Goal: Communication & Community: Answer question/provide support

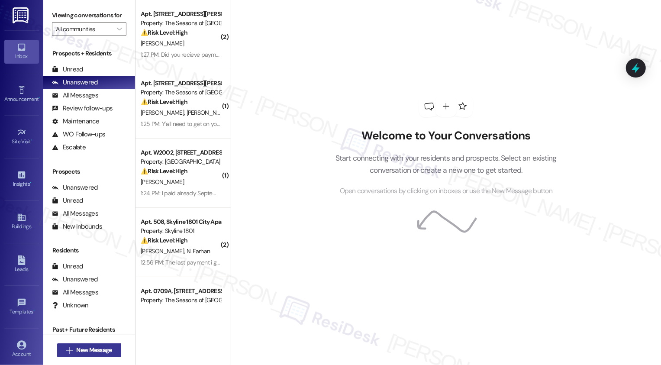
click at [74, 353] on span "New Message" at bounding box center [93, 349] width 39 height 9
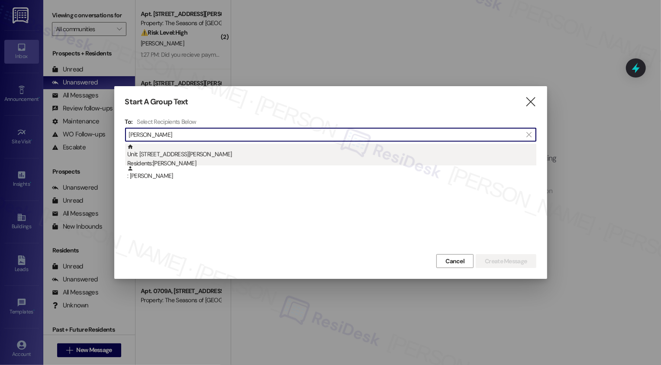
type input "[PERSON_NAME]"
click at [180, 159] on div "Residents: [PERSON_NAME]" at bounding box center [331, 163] width 409 height 9
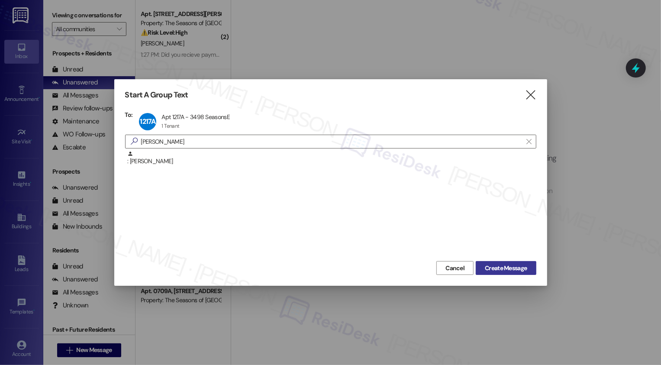
click at [488, 264] on span "Create Message" at bounding box center [506, 268] width 42 height 9
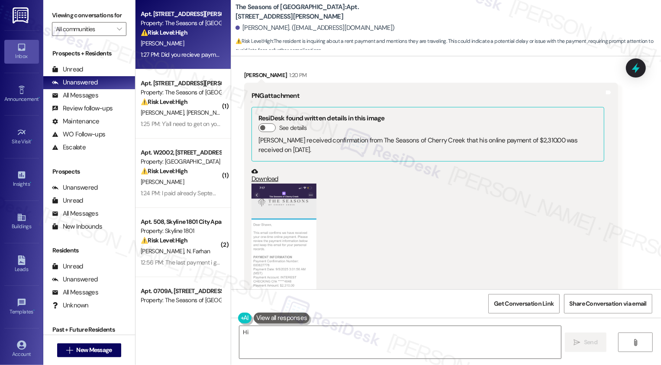
scroll to position [327, 0]
click at [289, 225] on button "Zoom image" at bounding box center [283, 253] width 65 height 141
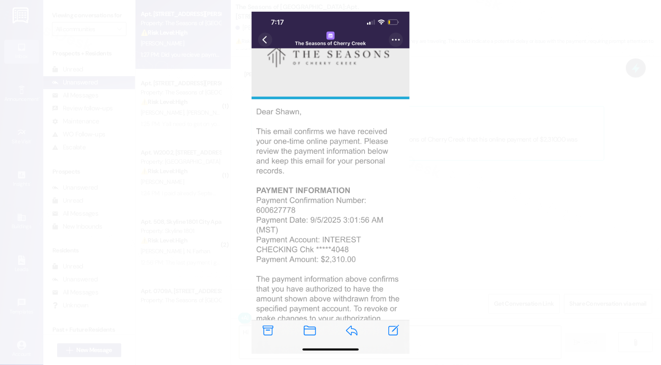
click at [534, 176] on button "Unzoom image" at bounding box center [330, 182] width 661 height 365
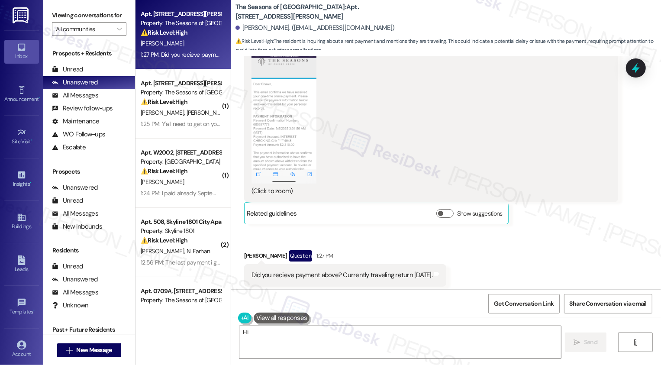
scroll to position [483, 0]
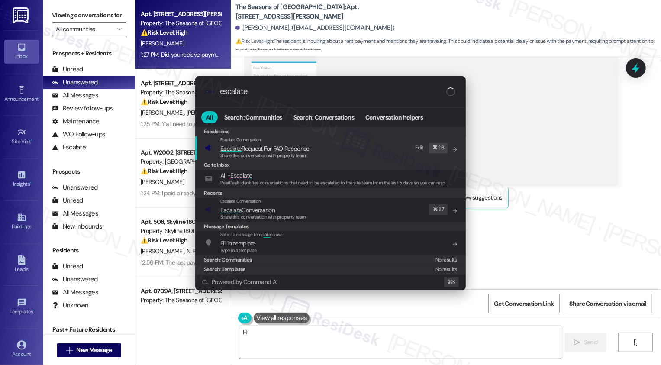
click at [583, 238] on div ".cls-1{fill:#0a055f;}.cls-2{fill:#0cc4c4;} resideskLogoBlueOrange escalate All …" at bounding box center [330, 182] width 661 height 365
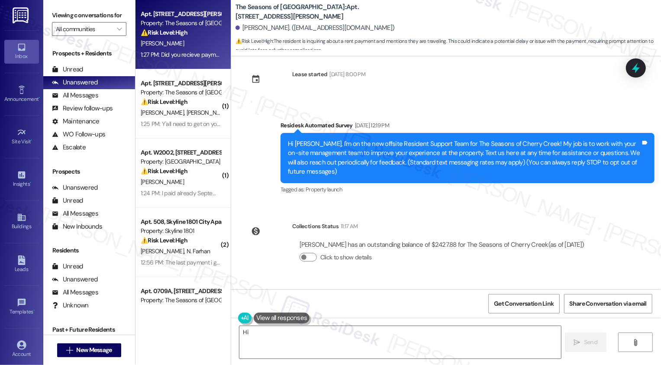
scroll to position [0, 0]
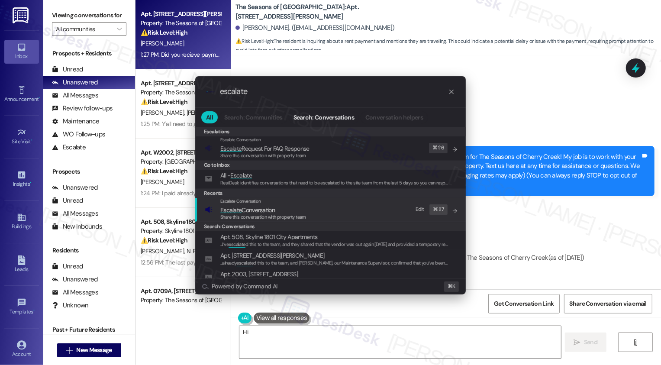
type input "escalate"
click at [248, 210] on span "Escalate Conversation" at bounding box center [247, 210] width 55 height 8
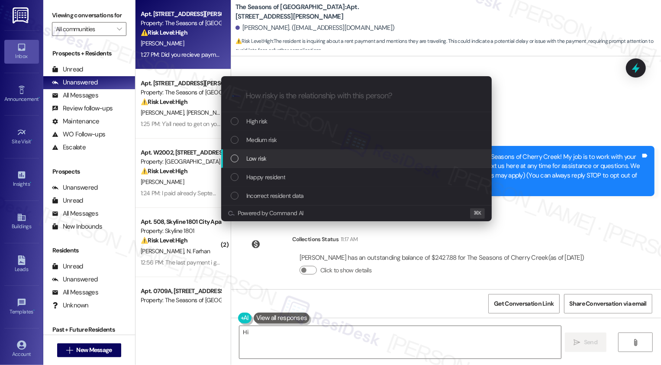
click at [260, 160] on span "Low risk" at bounding box center [256, 159] width 20 height 10
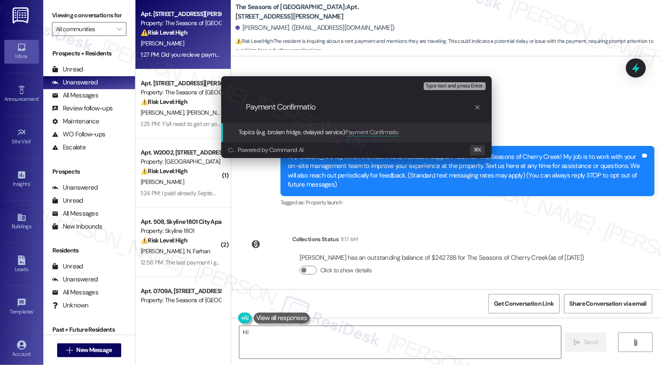
type input "Payment Confirmation"
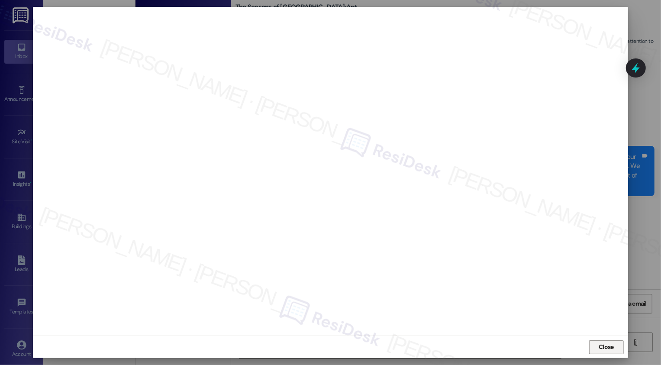
click at [599, 349] on button "Close" at bounding box center [606, 347] width 35 height 14
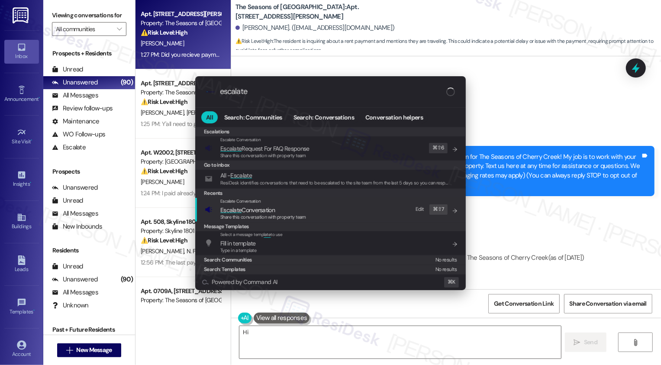
type input "escalate"
click at [250, 206] on span "Escalate Conversation" at bounding box center [247, 210] width 55 height 8
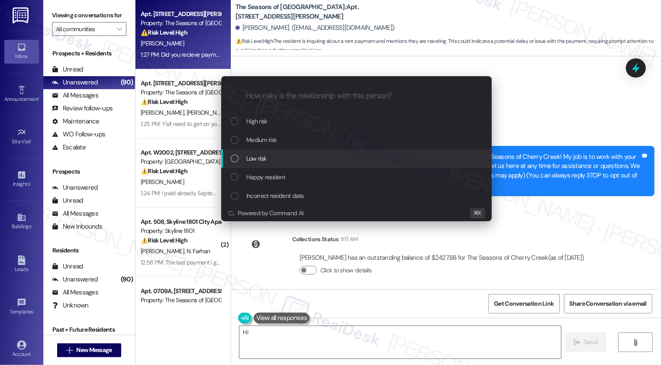
click at [234, 154] on div "Low risk" at bounding box center [357, 159] width 253 height 10
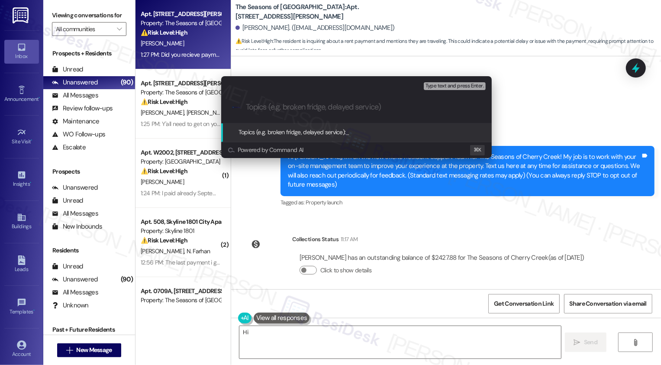
paste input "Payment Confirmation"
type input "Payment Confirmation"
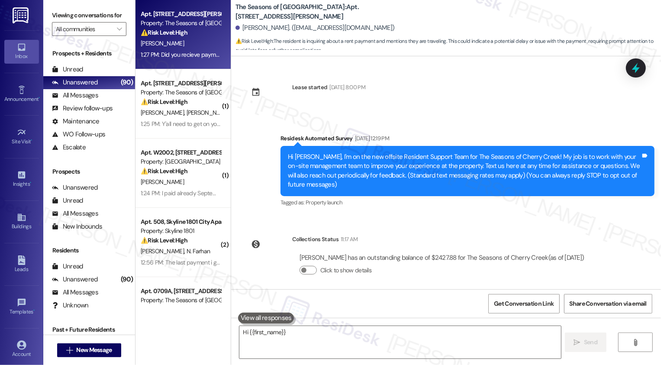
scroll to position [483, 0]
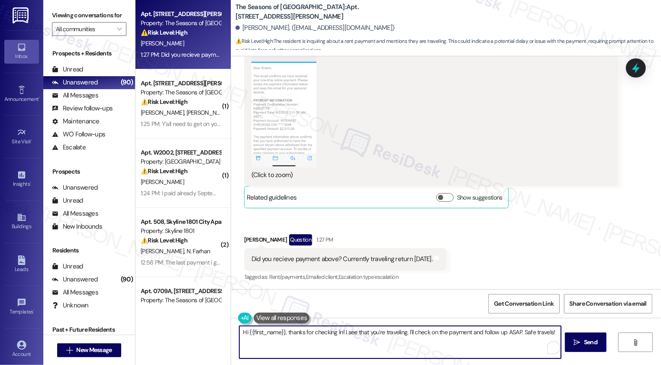
drag, startPoint x: 339, startPoint y: 331, endPoint x: 288, endPoint y: 335, distance: 51.2
click at [339, 331] on textarea "Hi {{first_name}}, thanks for checking in! I see that you're traveling. I'll ch…" at bounding box center [400, 342] width 322 height 32
drag, startPoint x: 311, startPoint y: 331, endPoint x: 328, endPoint y: 332, distance: 17.3
click at [328, 332] on textarea "Hi {{first_name}}, thanks for checking in! I see that you're traveling. I'll ch…" at bounding box center [399, 342] width 322 height 32
click at [323, 336] on textarea "Hi {{first_name}}, thanks for checking in! I see that you're traveling. I'll ch…" at bounding box center [399, 342] width 322 height 32
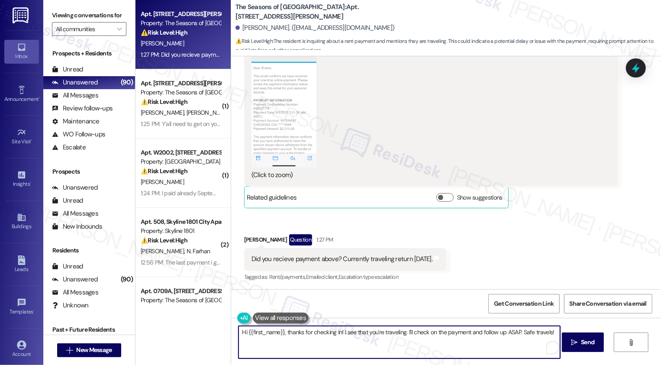
click at [323, 336] on textarea "Hi {{first_name}}, thanks for checking in! I see that you're traveling. I'll ch…" at bounding box center [399, 342] width 322 height 32
click at [282, 333] on textarea "Hi {{first_name}}, thanks for checking in! I see that you're traveling. I'll ch…" at bounding box center [399, 342] width 322 height 32
click at [309, 333] on textarea "Hi {{first_name}}, thanks for checking in! I see that you're traveling. I'll ch…" at bounding box center [399, 342] width 322 height 32
drag, startPoint x: 281, startPoint y: 332, endPoint x: 316, endPoint y: 345, distance: 37.3
click at [316, 345] on textarea "Hi {{first_name}}, thanks for checking in! I see that you're traveling. I'll ch…" at bounding box center [399, 342] width 322 height 32
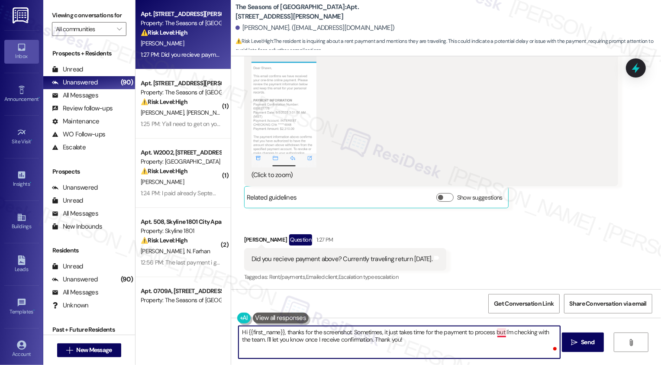
click at [499, 333] on textarea "Hi {{first_name}}, thanks for the screenshot. Sometimes, it just takes time for…" at bounding box center [399, 342] width 322 height 32
type textarea "Hi {{first_name}}, thanks for the screenshot. Sometimes, it just takes time for…"
click at [274, 137] on button "Zoom image" at bounding box center [283, 97] width 65 height 141
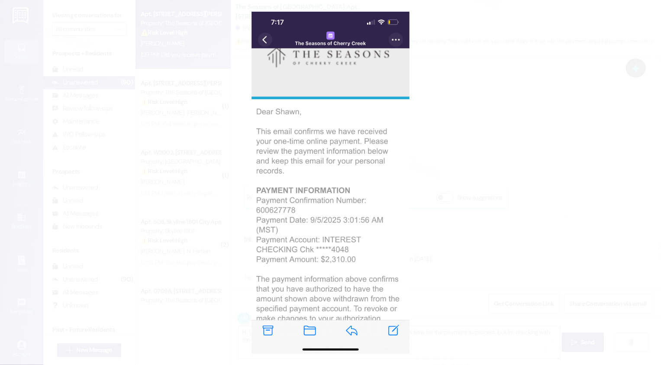
click at [450, 202] on button "Unzoom image" at bounding box center [330, 182] width 661 height 365
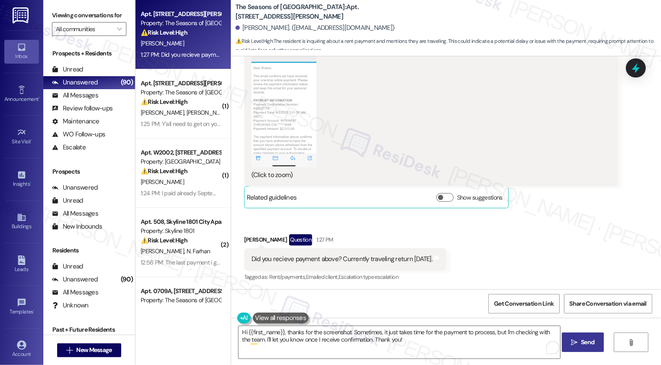
click at [577, 345] on span " Send" at bounding box center [582, 342] width 27 height 9
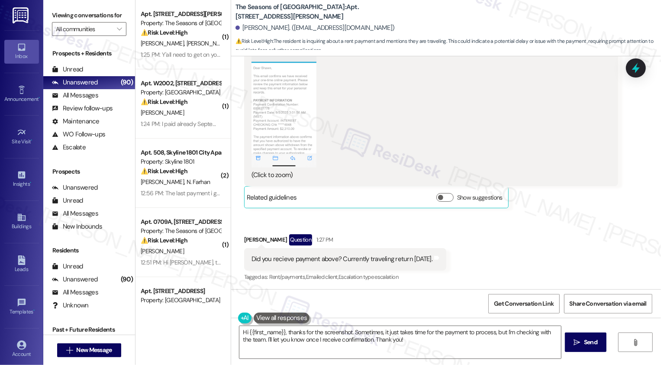
scroll to position [482, 0]
click at [106, 350] on span "New Message" at bounding box center [93, 349] width 35 height 9
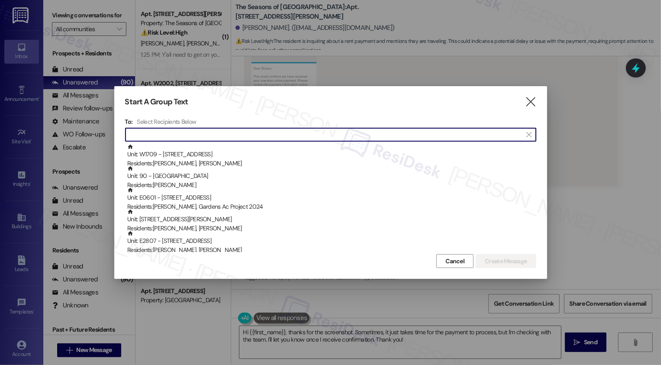
click at [162, 135] on input at bounding box center [325, 135] width 393 height 12
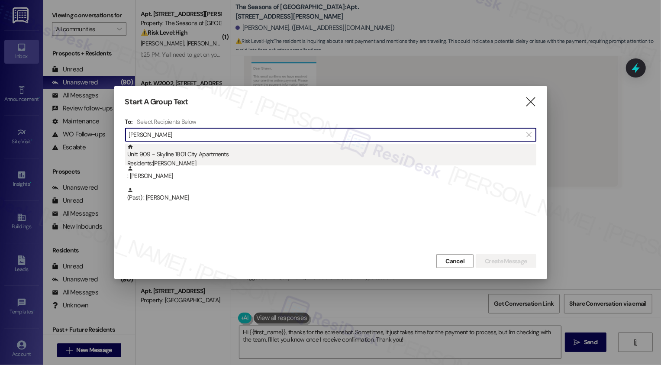
type input "[PERSON_NAME]"
click at [180, 155] on div "Unit: 909 - Skyline 1801 City Apartments Residents: [PERSON_NAME]" at bounding box center [331, 156] width 409 height 25
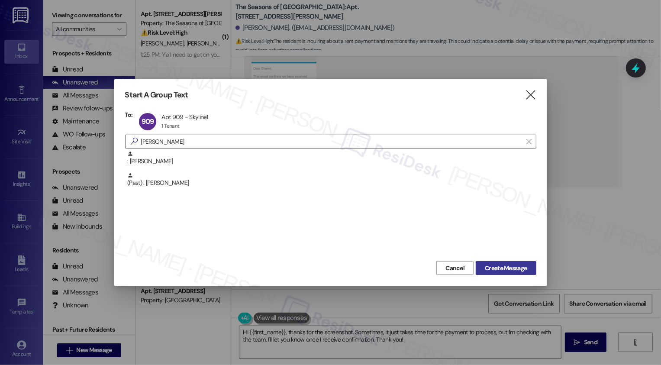
click at [494, 269] on span "Create Message" at bounding box center [506, 268] width 42 height 9
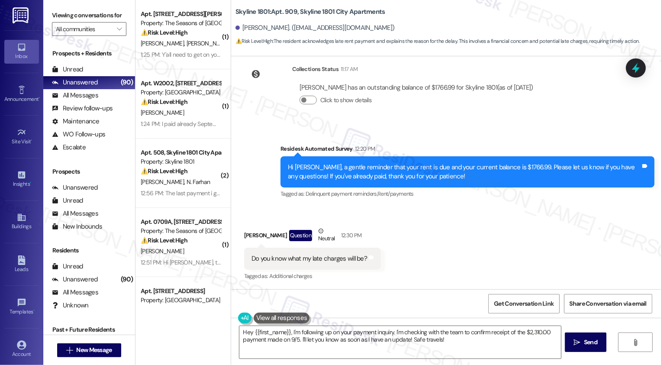
scroll to position [262, 0]
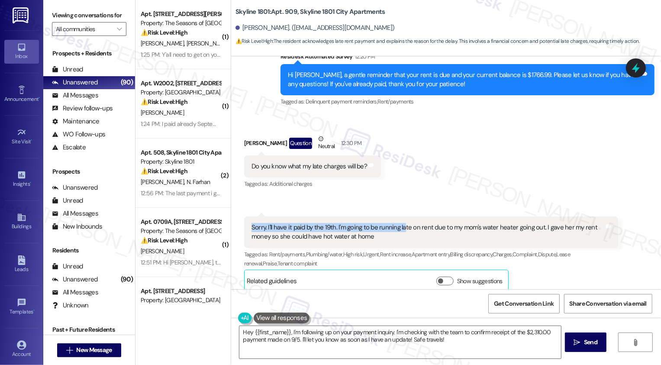
drag, startPoint x: 244, startPoint y: 215, endPoint x: 397, endPoint y: 222, distance: 152.9
click at [397, 222] on div "Sorry. I'll have it paid by the 19th. I'm going to be running late on rent due …" at bounding box center [431, 232] width 374 height 32
click at [394, 225] on div "Sorry. I'll have it paid by the 19th. I'm going to be running late on rent due …" at bounding box center [427, 232] width 353 height 19
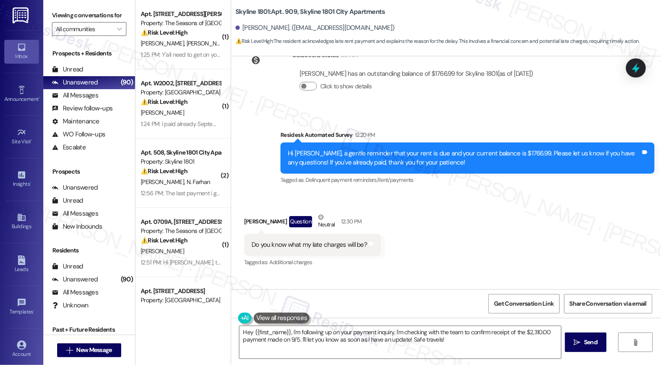
scroll to position [159, 0]
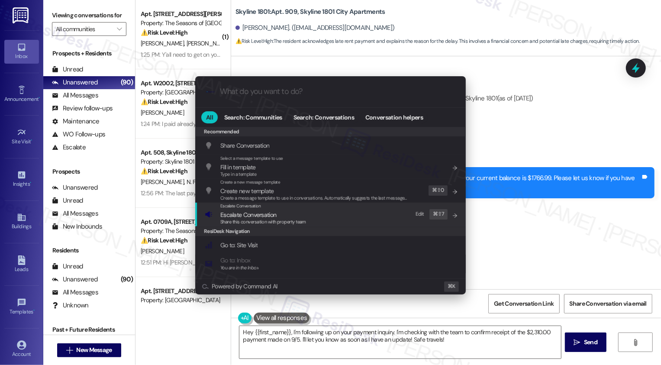
click at [519, 238] on div ".cls-1{fill:#0a055f;}.cls-2{fill:#0cc4c4;} resideskLogoBlueOrange All Search: C…" at bounding box center [330, 182] width 661 height 365
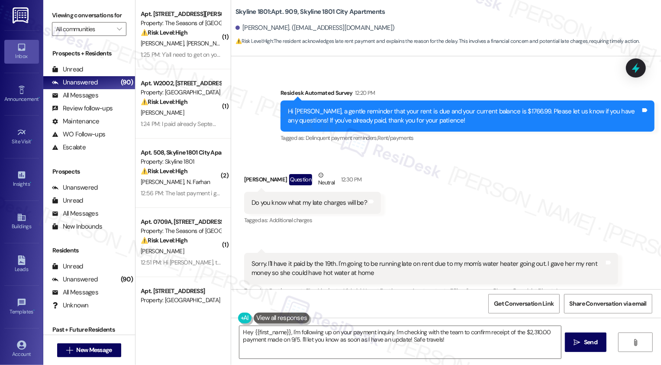
scroll to position [210, 0]
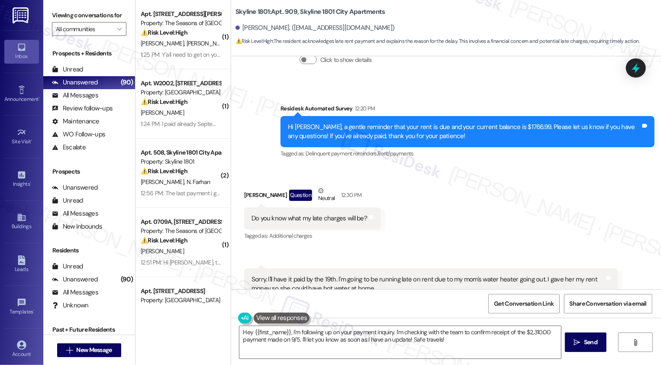
click at [240, 13] on b "Skyline 1801: Apt. 909, Skyline 1801 City Apartments" at bounding box center [310, 11] width 150 height 9
copy b "Skyline"
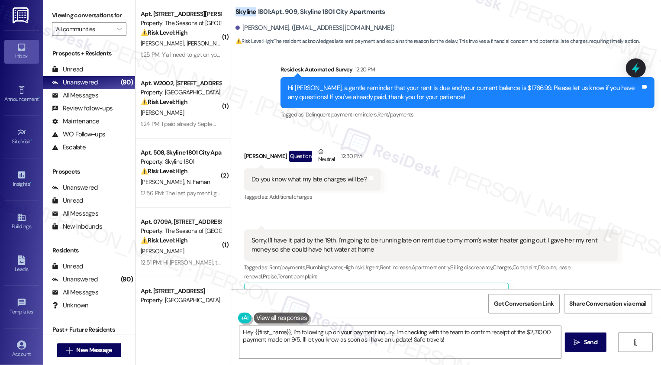
scroll to position [262, 0]
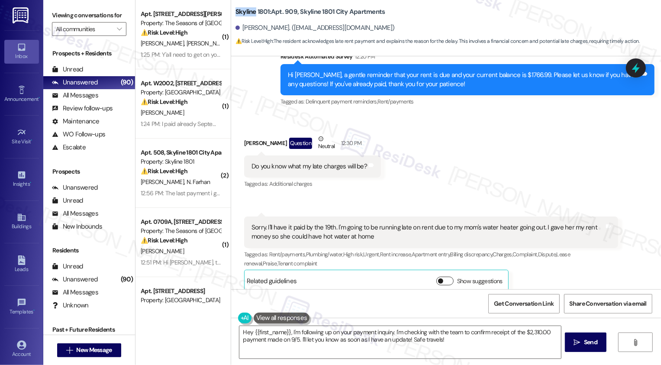
click at [443, 277] on button "Show suggestions" at bounding box center [444, 281] width 17 height 9
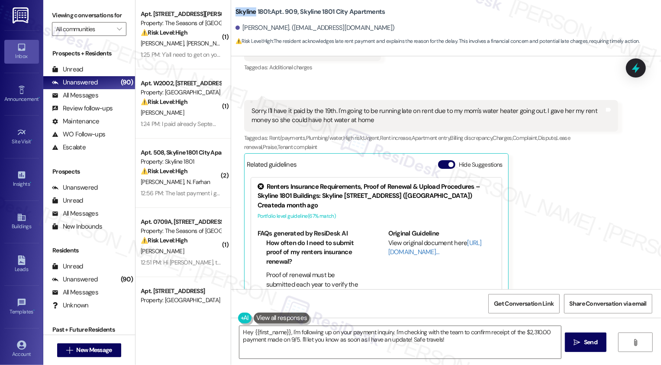
scroll to position [406, 0]
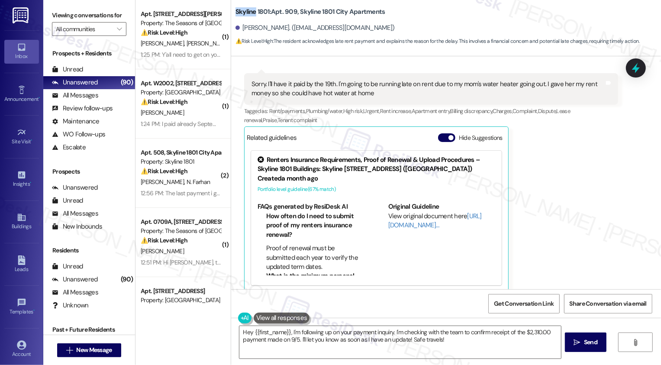
click at [258, 155] on icon at bounding box center [260, 159] width 9 height 9
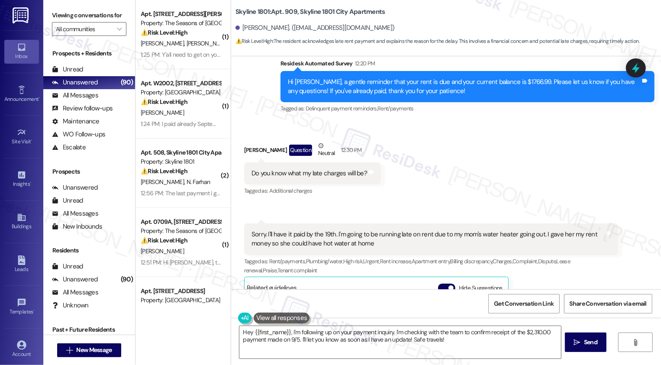
scroll to position [306, 0]
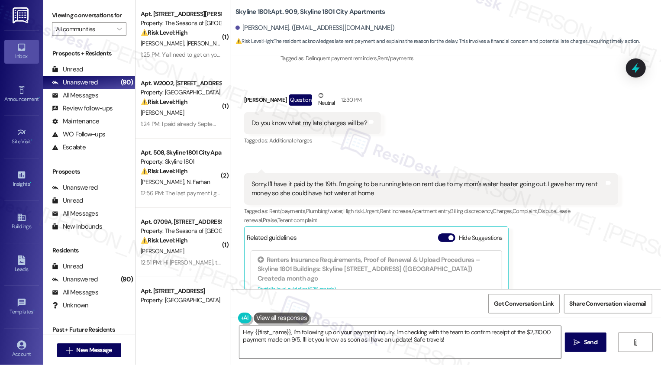
click at [286, 335] on textarea "Hi {{first_name}}, I understand your situation. I'm unable to provide specific …" at bounding box center [400, 342] width 322 height 32
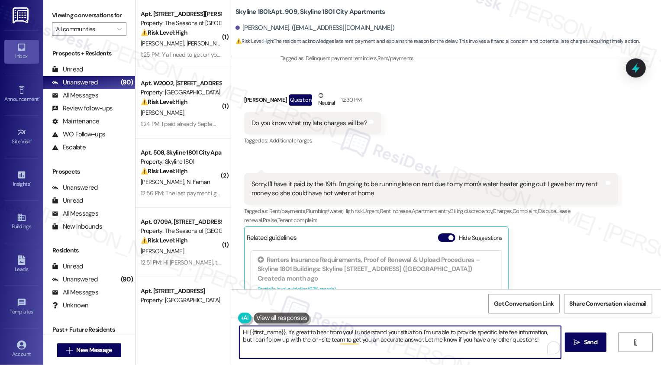
click at [445, 334] on textarea "Hi {{first_name}}, it's great to hear from you! I understand your situation. I'…" at bounding box center [400, 342] width 322 height 32
click at [525, 332] on textarea "Hi {{first_name}}, it's great to hear from you! I understand your situation. I'…" at bounding box center [400, 342] width 322 height 32
drag, startPoint x: 417, startPoint y: 332, endPoint x: 453, endPoint y: 359, distance: 44.5
click at [453, 359] on div "Hi {{first_name}}, it's great to hear from you! I understand your situation. I'…" at bounding box center [400, 341] width 322 height 33
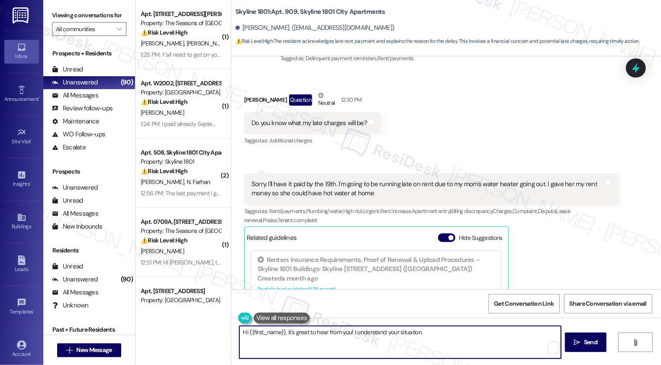
drag, startPoint x: 351, startPoint y: 331, endPoint x: 472, endPoint y: 336, distance: 121.3
click at [472, 336] on textarea "Hi {{first_name}}, it's great to hear from you! I understand your situation." at bounding box center [400, 342] width 322 height 32
click at [235, 336] on button "See rewrite suggestions" at bounding box center [231, 334] width 7 height 16
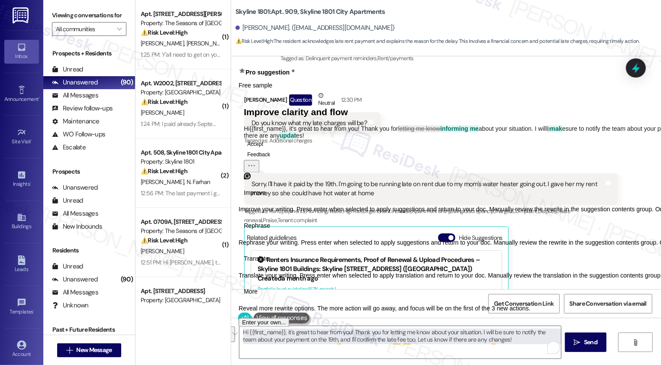
click at [267, 150] on button "Accept" at bounding box center [255, 144] width 23 height 10
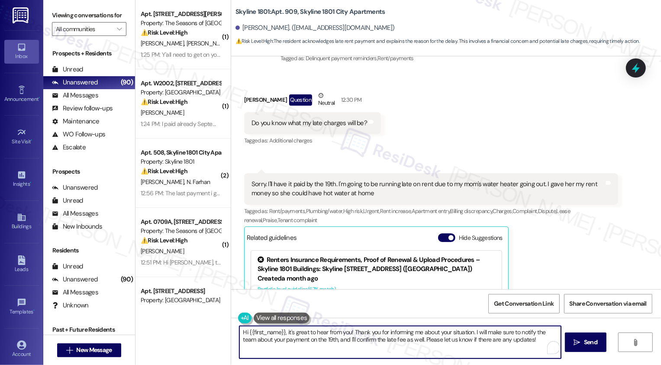
click at [366, 331] on textarea "Hi {{first_name}}, it's great to hear from you! Thank you for informing me abou…" at bounding box center [400, 342] width 322 height 32
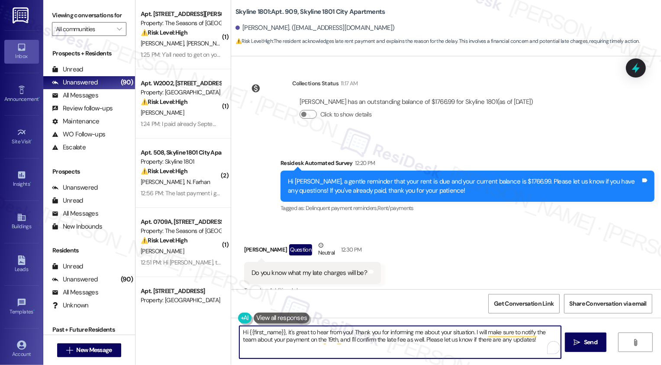
scroll to position [406, 0]
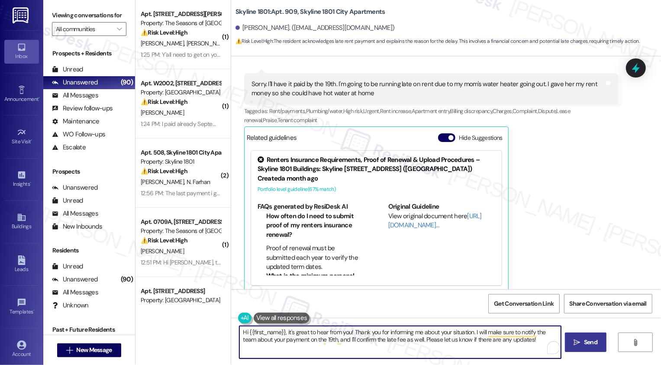
type textarea "Hi {{first_name}}, it's great to hear from you! Thank you for informing me abou…"
click at [576, 345] on icon "" at bounding box center [577, 342] width 6 height 7
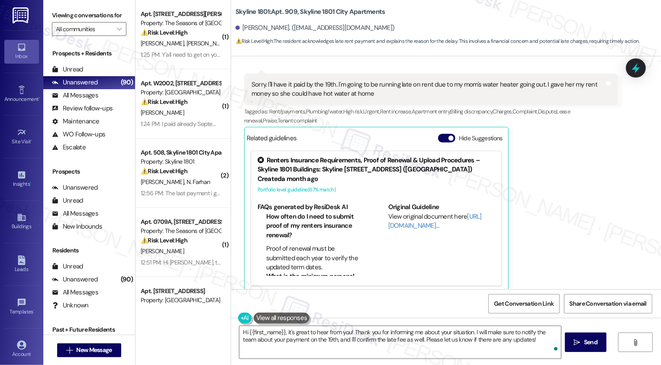
scroll to position [475, 0]
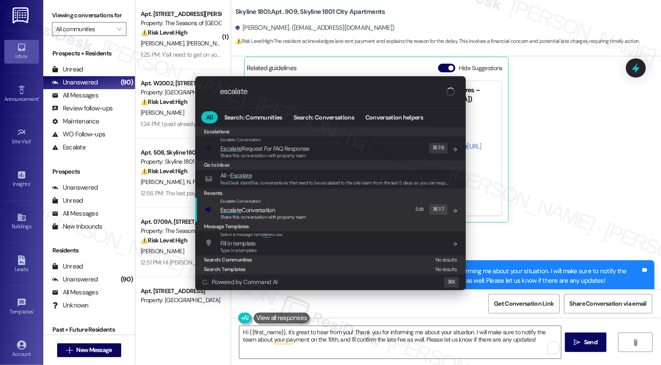
type input "escalate"
click at [232, 216] on span "Share this conversation with property team" at bounding box center [263, 217] width 86 height 6
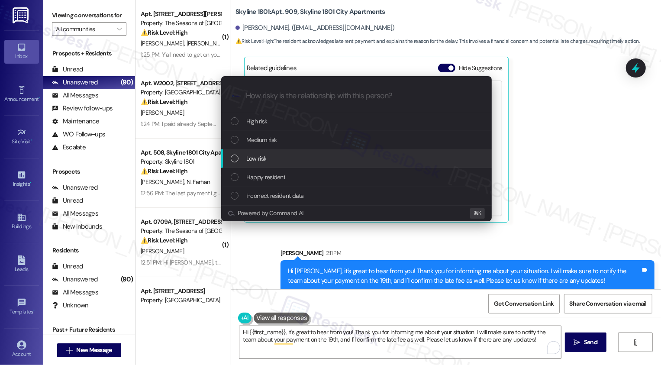
click at [252, 154] on span "Low risk" at bounding box center [256, 159] width 20 height 10
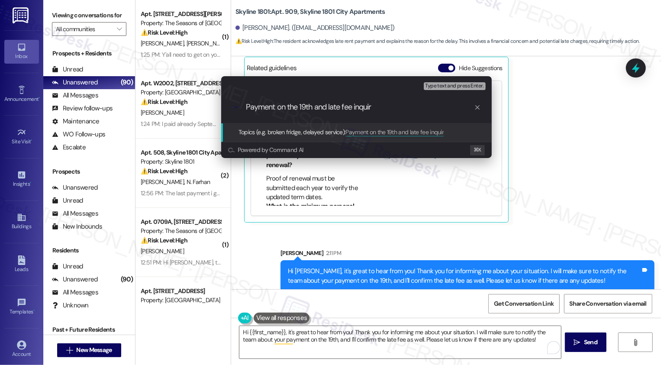
type input "Payment on the 19th and late fee inquiry"
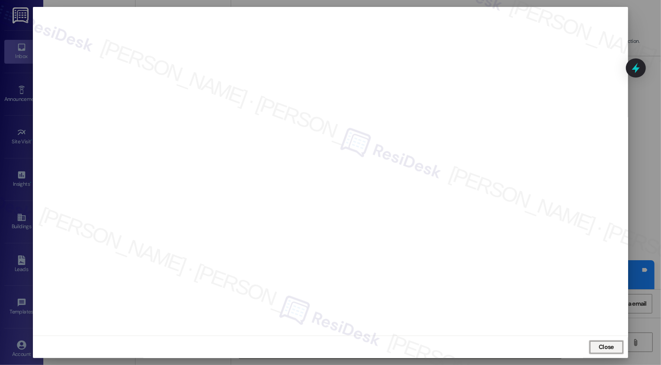
click at [613, 349] on span "Close" at bounding box center [606, 346] width 19 height 9
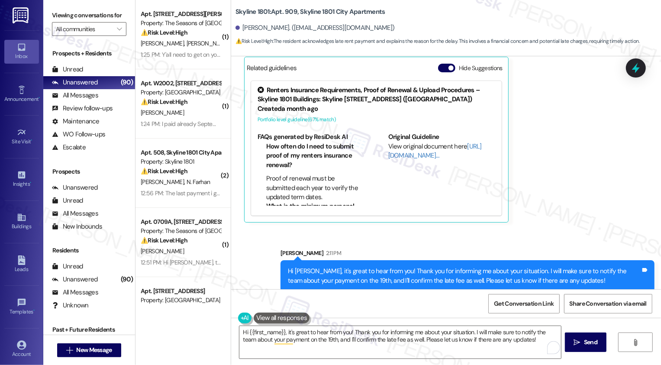
click at [590, 158] on div "[PERSON_NAME] Neutral 12:31 PM Sorry. I'll have it paid by the 19th. I'm going …" at bounding box center [431, 112] width 374 height 219
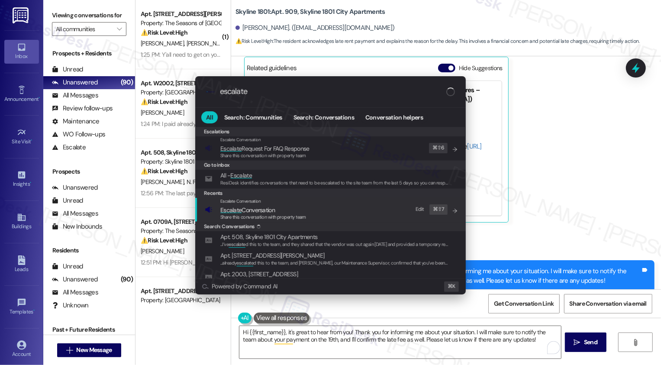
type input "escalate"
click at [295, 209] on span "Escalate Conversation" at bounding box center [263, 210] width 86 height 10
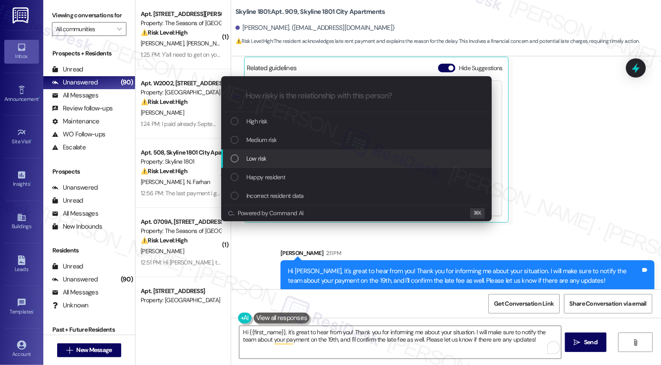
click at [242, 158] on div "Low risk" at bounding box center [357, 159] width 253 height 10
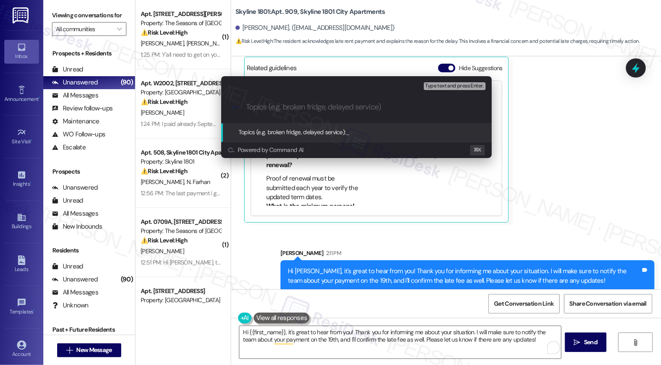
paste input "Payment on the 19th and late fee inquiry"
type input "Payment on the 19th and late fee inquiry"
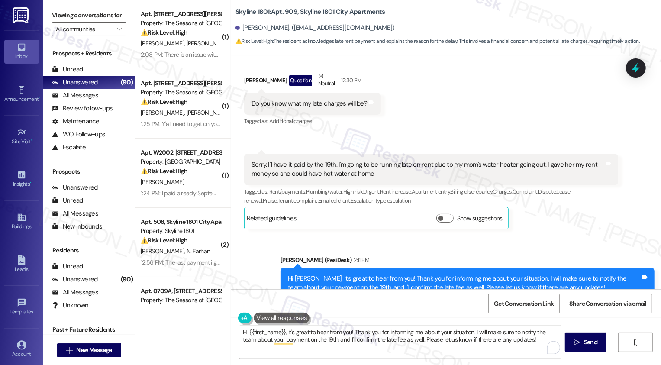
scroll to position [345, 0]
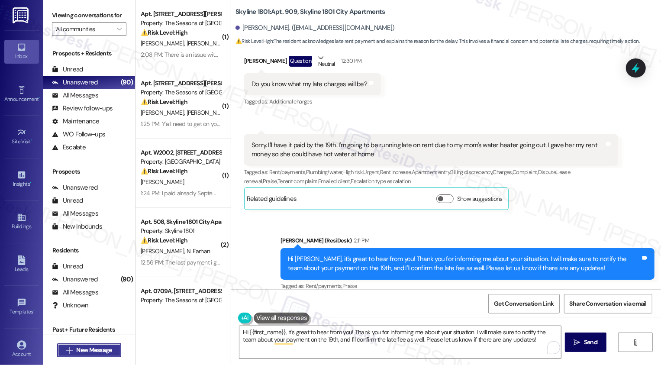
click at [97, 348] on span "New Message" at bounding box center [93, 349] width 35 height 9
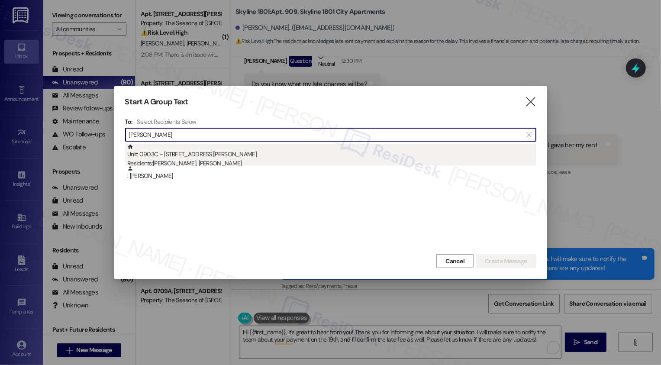
type input "[PERSON_NAME]"
click at [195, 152] on div "Unit: 0903C - [STREET_ADDRESS][PERSON_NAME] Residents: [PERSON_NAME], [PERSON_N…" at bounding box center [331, 156] width 409 height 25
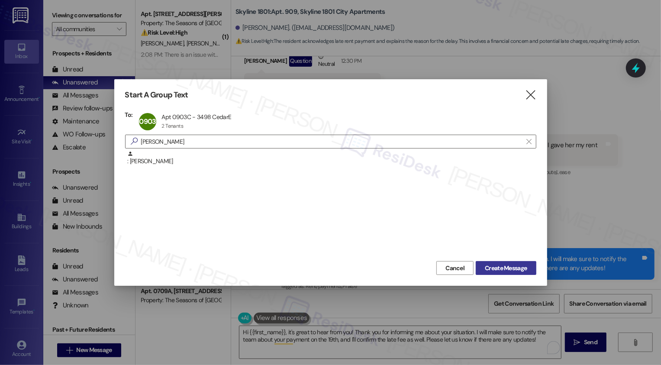
click at [496, 267] on span "Create Message" at bounding box center [506, 268] width 42 height 9
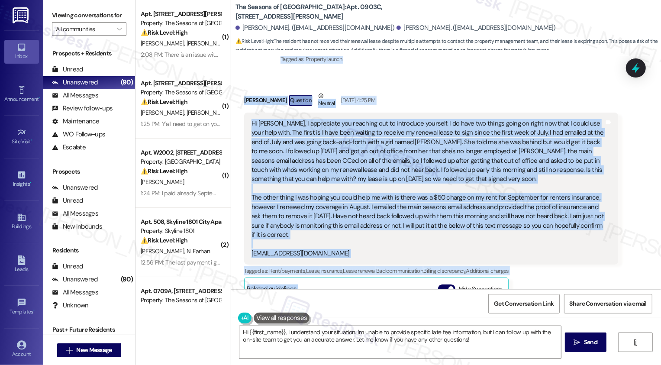
scroll to position [222, 0]
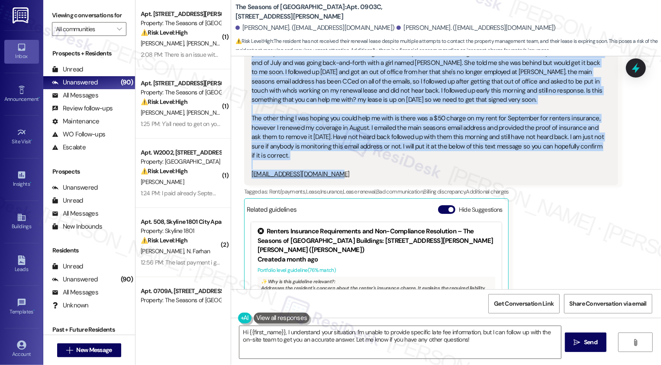
drag, startPoint x: 275, startPoint y: 136, endPoint x: 349, endPoint y: 174, distance: 83.2
click at [350, 175] on div "Lease started [DATE] 8:00 PM Survey, sent via SMS Residesk Automated Survey [DA…" at bounding box center [446, 172] width 430 height 233
copy div "Residesk Automated Survey [DATE] 12:32 PM Hi [PERSON_NAME] and [PERSON_NAME], I…"
click at [335, 340] on textarea "Hi {{first_name}}, thanks for reaching out! I see you're concerned about a rent…" at bounding box center [400, 342] width 322 height 32
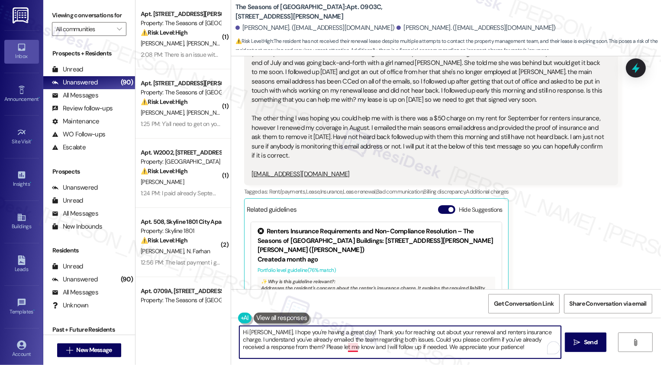
click at [352, 348] on textarea "Hi [PERSON_NAME], I hope you're having a great day! Thank you for reaching out …" at bounding box center [400, 342] width 322 height 32
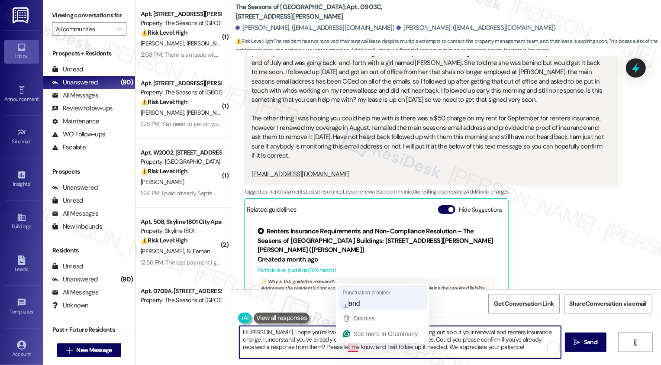
type textarea "Hi [PERSON_NAME], I hope you're having a great day! Thank you for reaching out …"
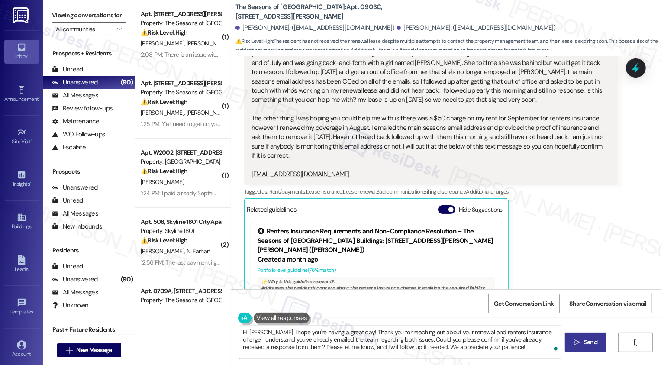
click at [582, 341] on span "Send" at bounding box center [590, 342] width 17 height 9
